Goal: Information Seeking & Learning: Learn about a topic

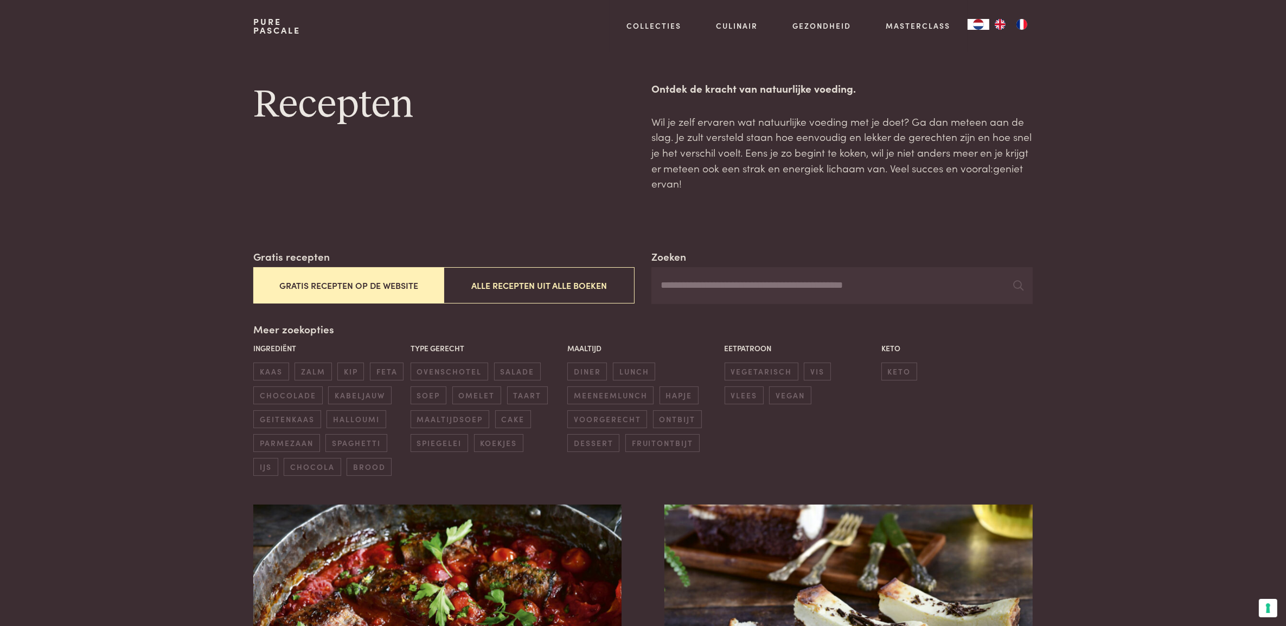
click at [708, 279] on input "Zoeken" at bounding box center [841, 285] width 381 height 37
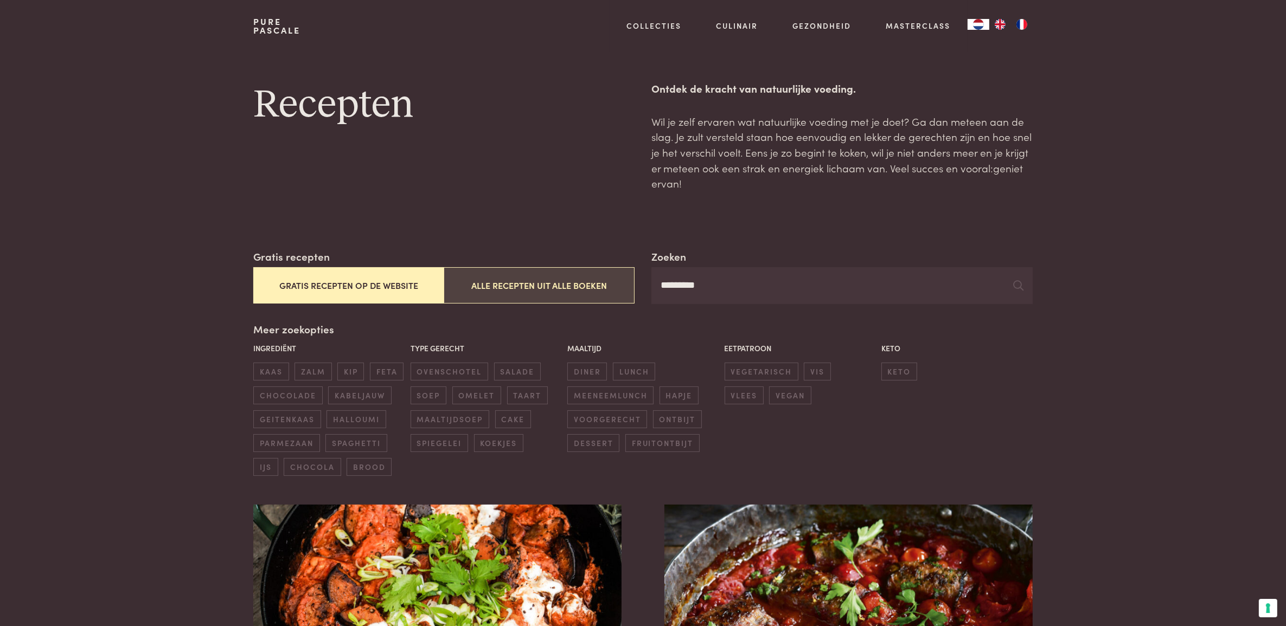
type input "*********"
click at [611, 297] on button "Alle recepten uit alle boeken" at bounding box center [539, 285] width 190 height 36
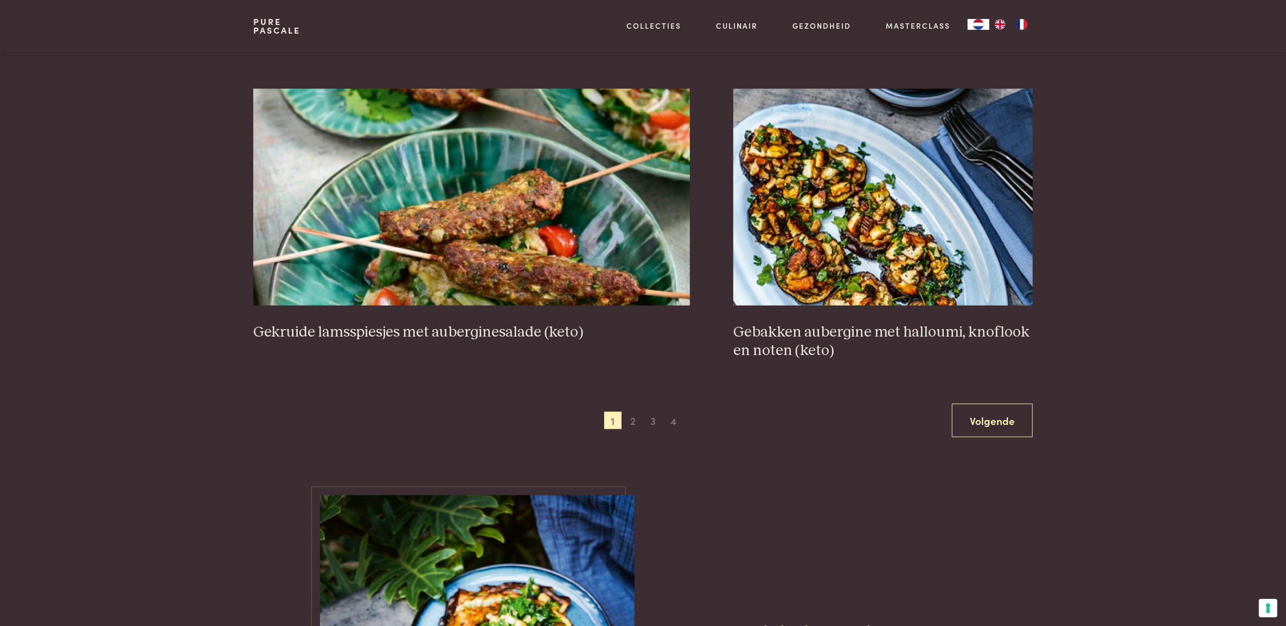
scroll to position [1921, 0]
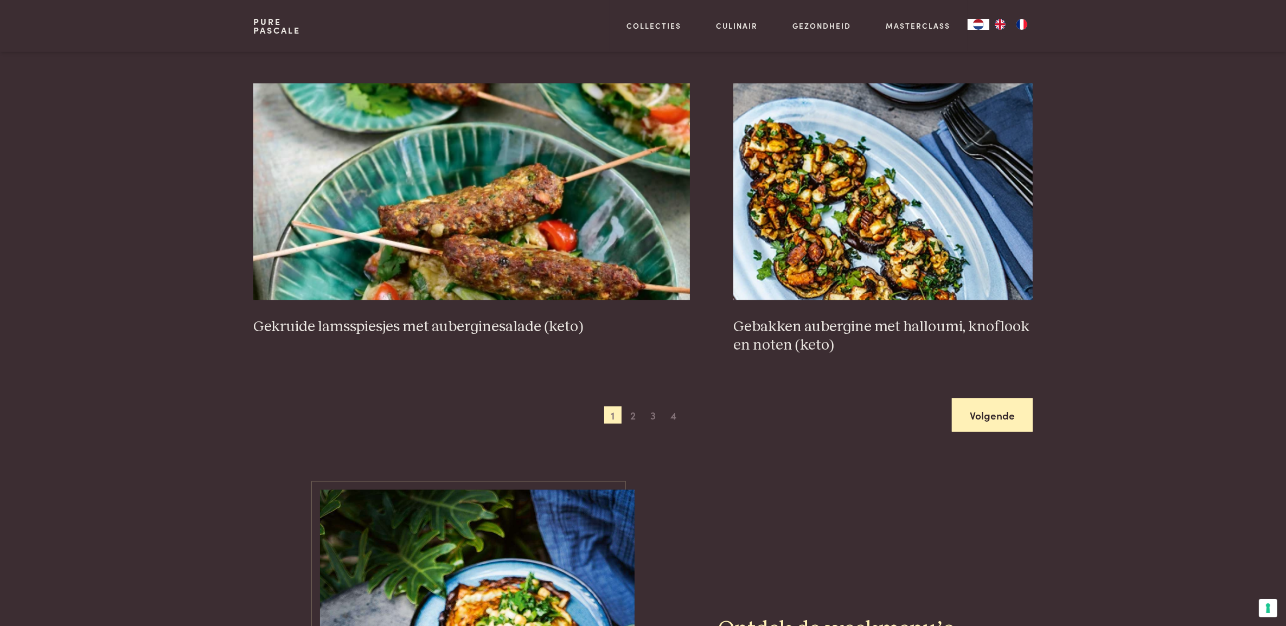
click at [981, 433] on link "Volgende" at bounding box center [992, 416] width 81 height 34
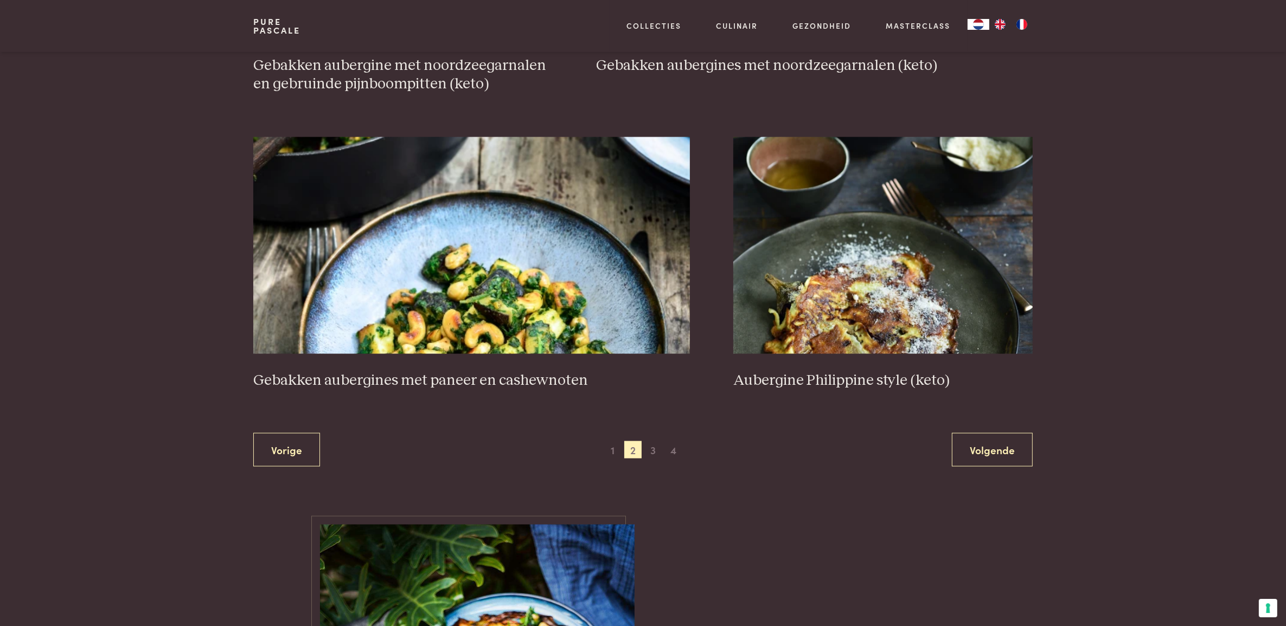
scroll to position [1929, 0]
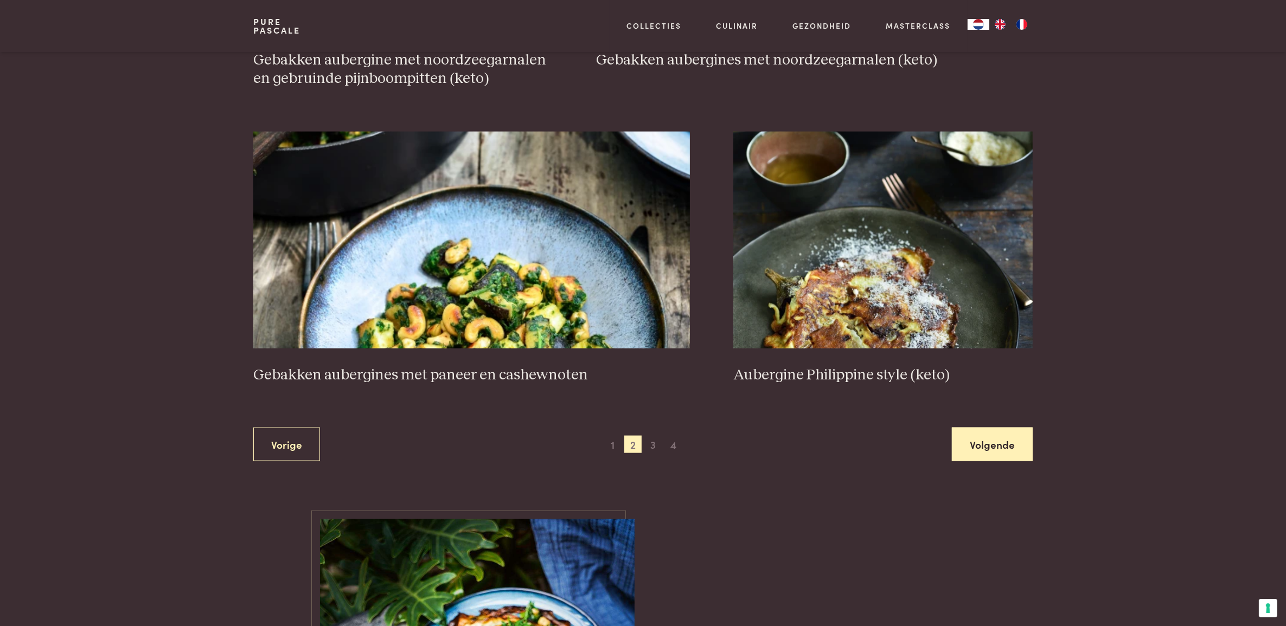
click at [972, 462] on link "Volgende" at bounding box center [992, 445] width 81 height 34
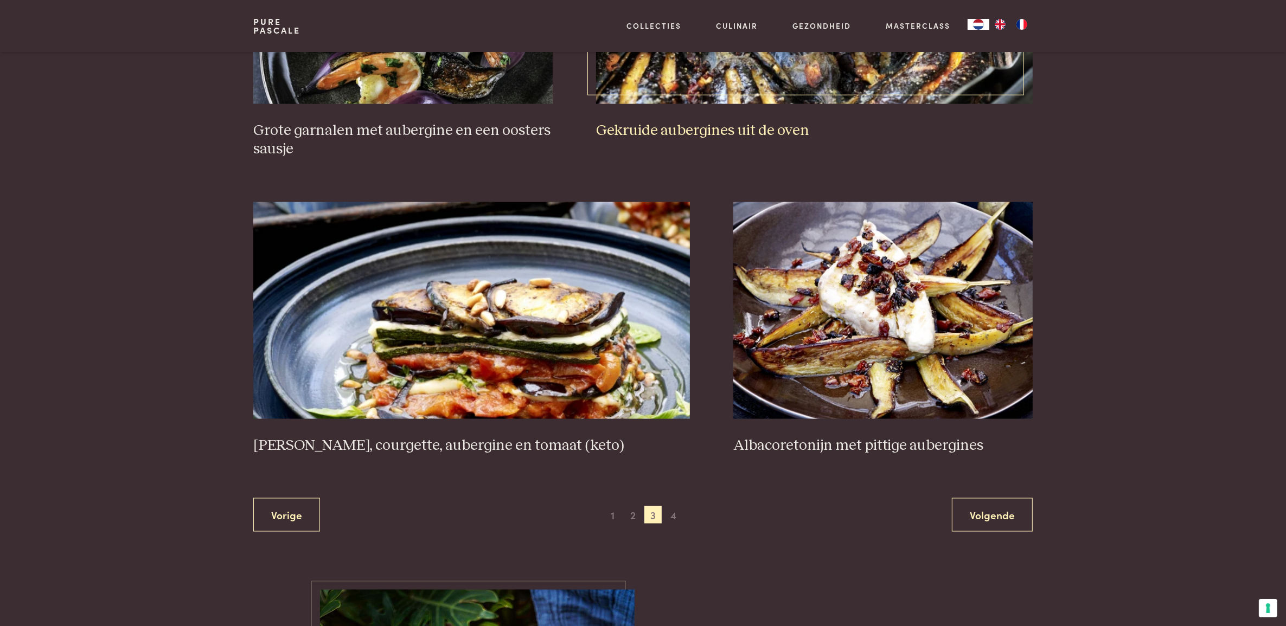
scroll to position [1882, 0]
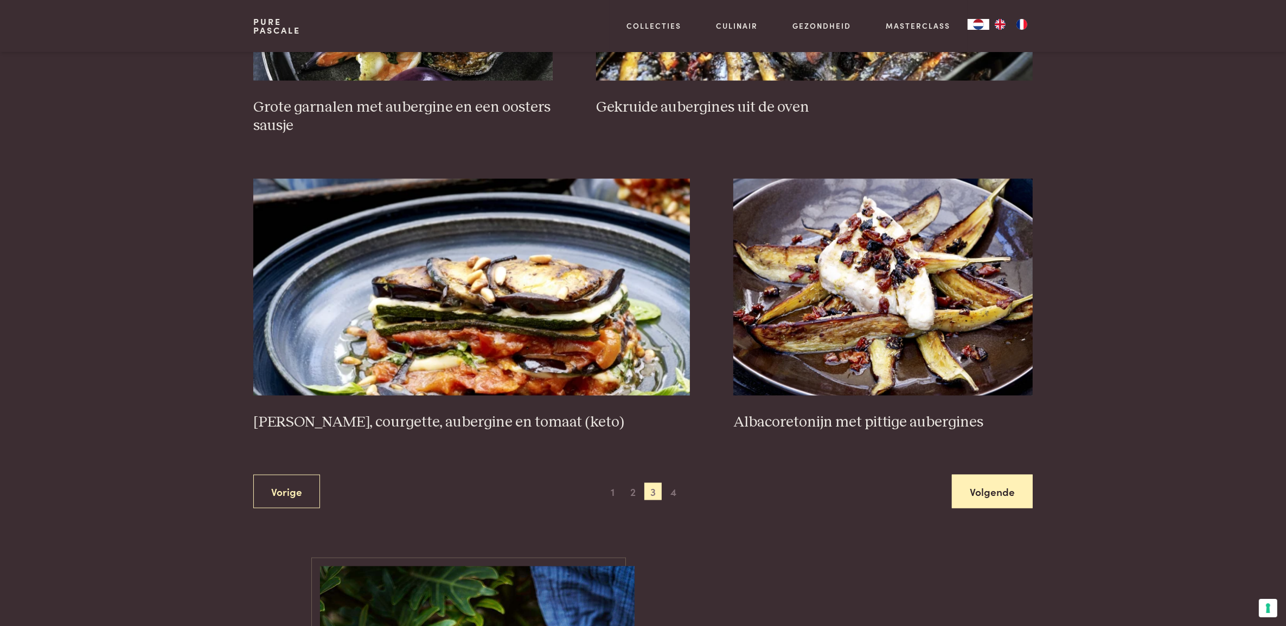
click at [988, 509] on link "Volgende" at bounding box center [992, 492] width 81 height 34
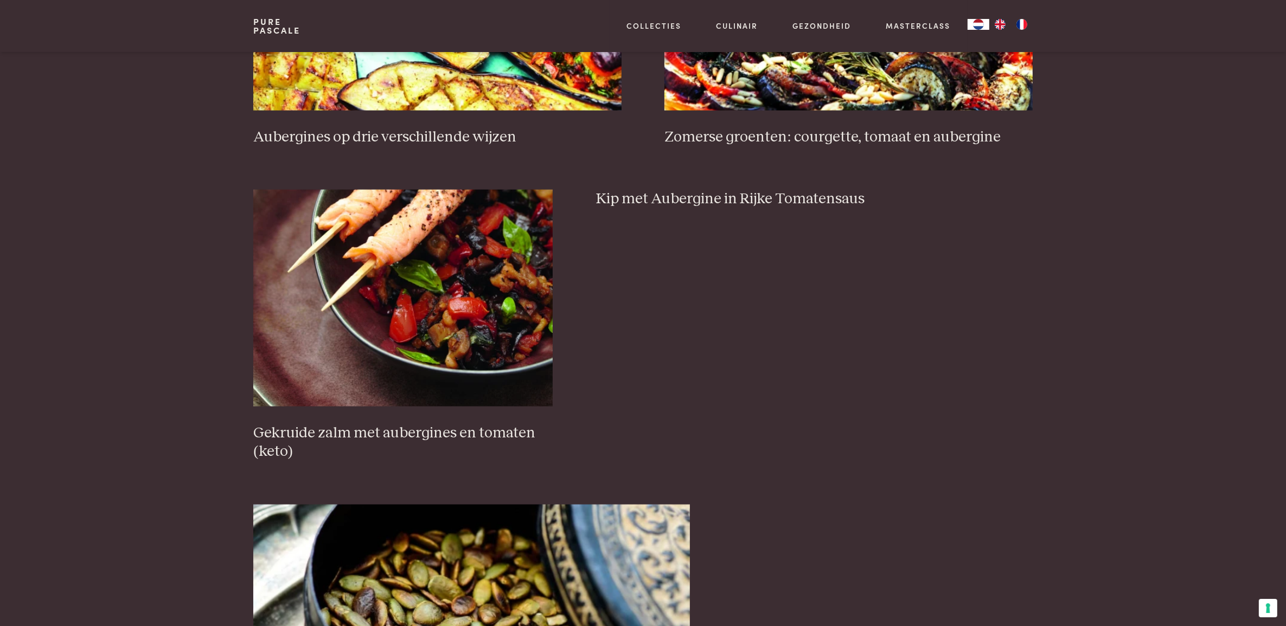
scroll to position [1555, 0]
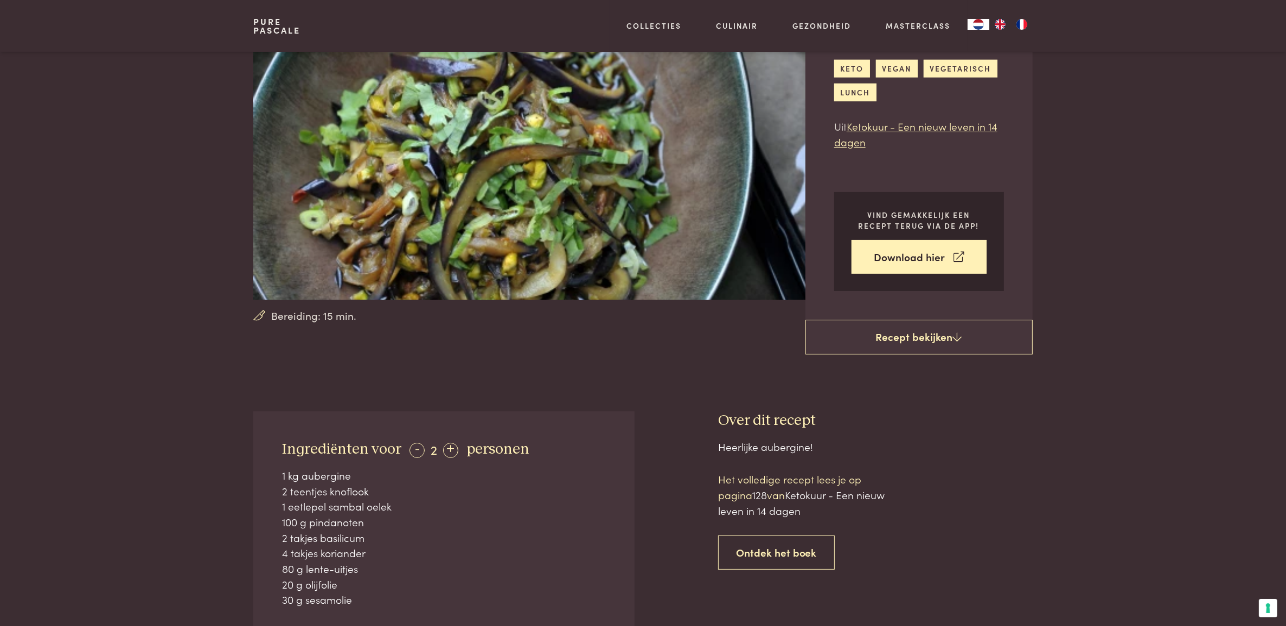
scroll to position [106, 0]
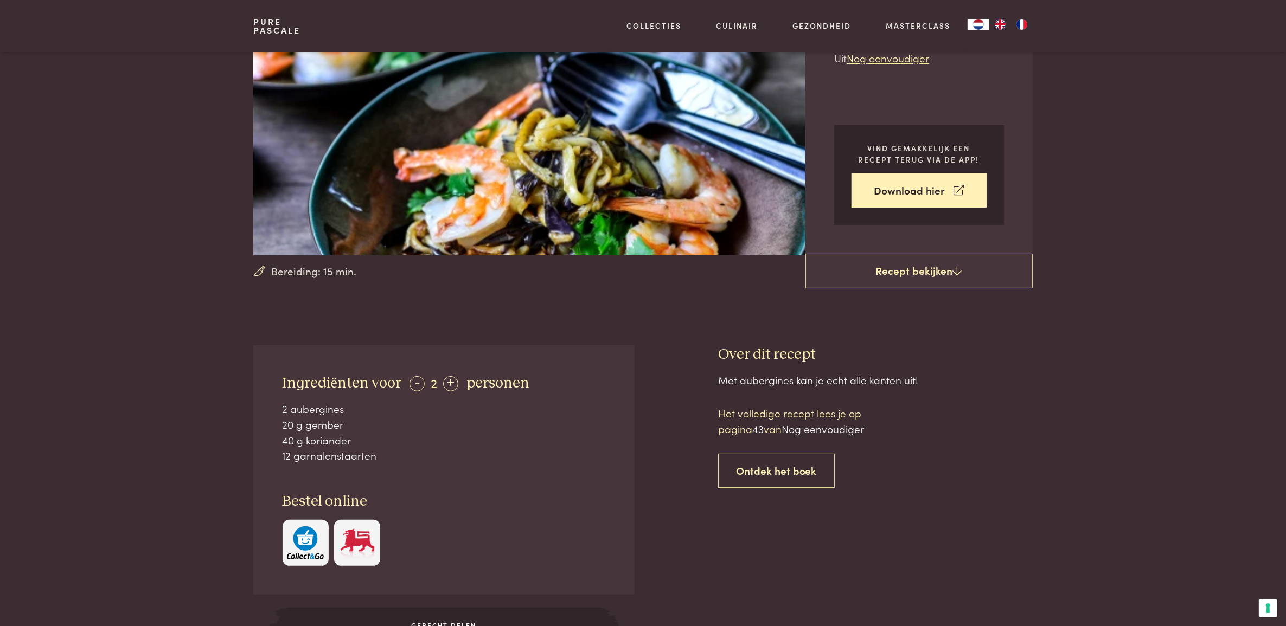
scroll to position [147, 0]
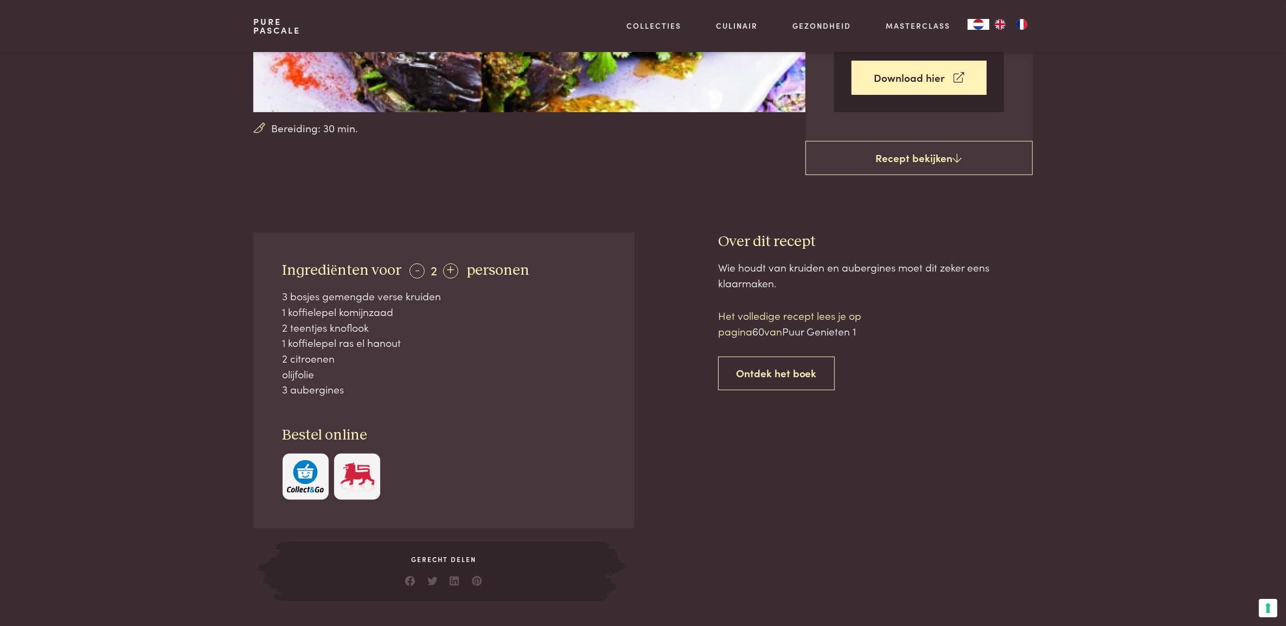
scroll to position [291, 0]
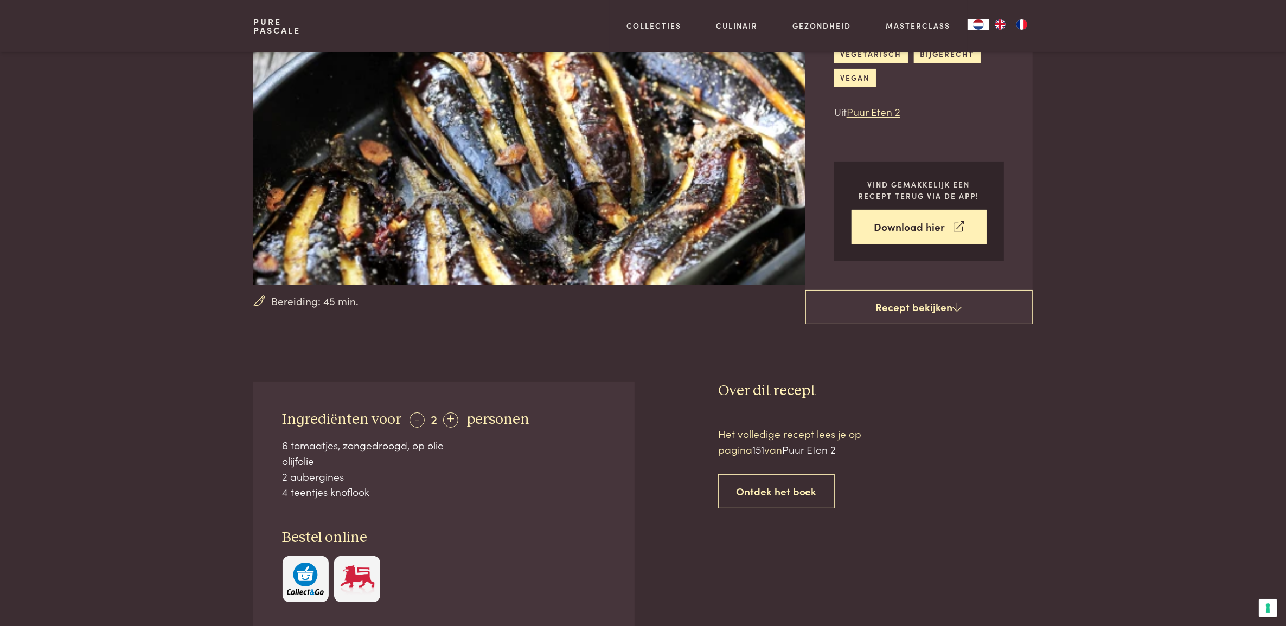
scroll to position [118, 0]
